Goal: Information Seeking & Learning: Learn about a topic

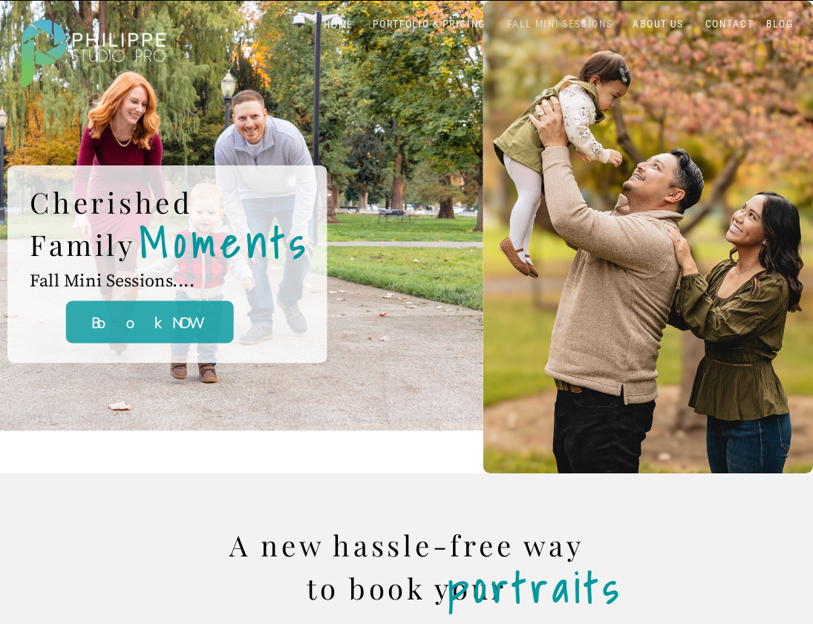
click at [545, 28] on nav "FALL MINI SESSIONS" at bounding box center [560, 25] width 112 height 13
click at [446, 22] on nav "PORTFOLIO & PRICING" at bounding box center [429, 25] width 124 height 13
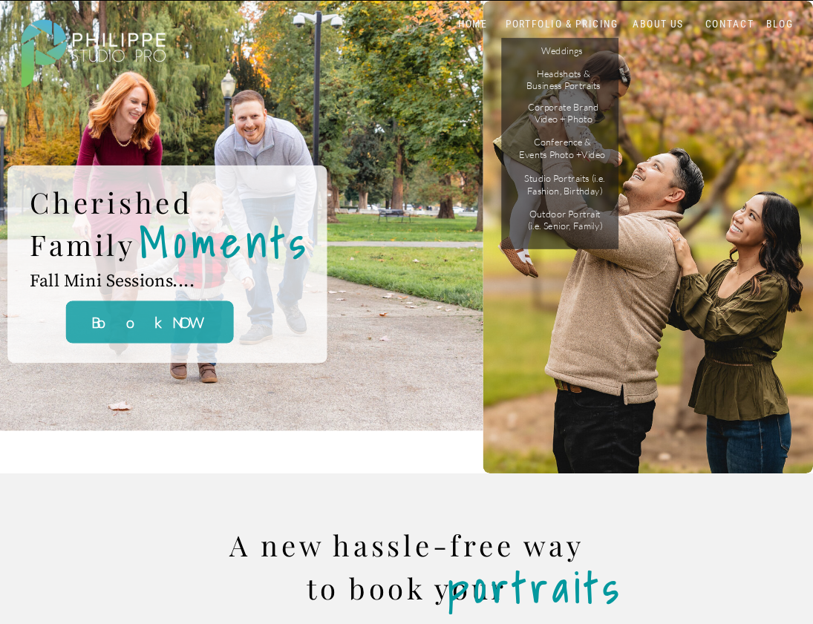
click at [446, 22] on nav "HOME" at bounding box center [473, 25] width 58 height 13
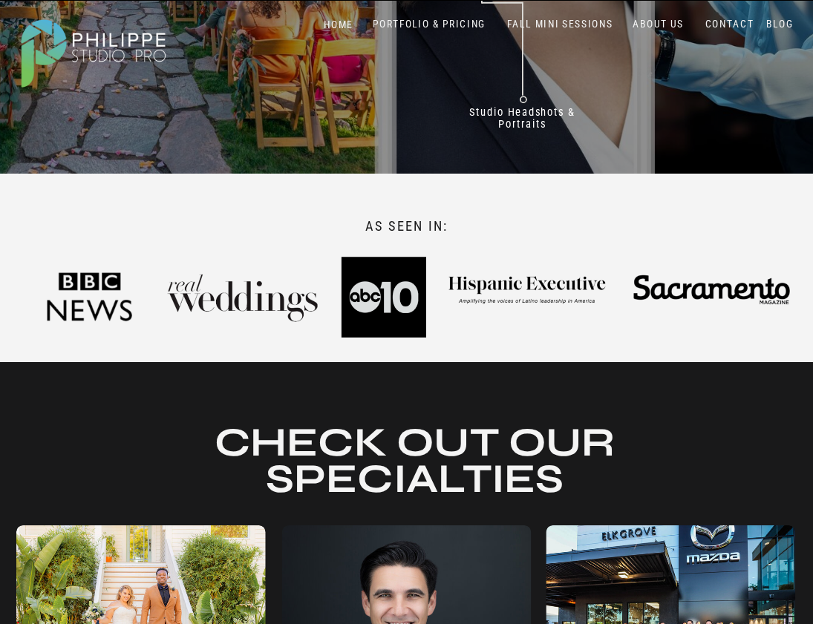
scroll to position [371, 0]
